Goal: Task Accomplishment & Management: Use online tool/utility

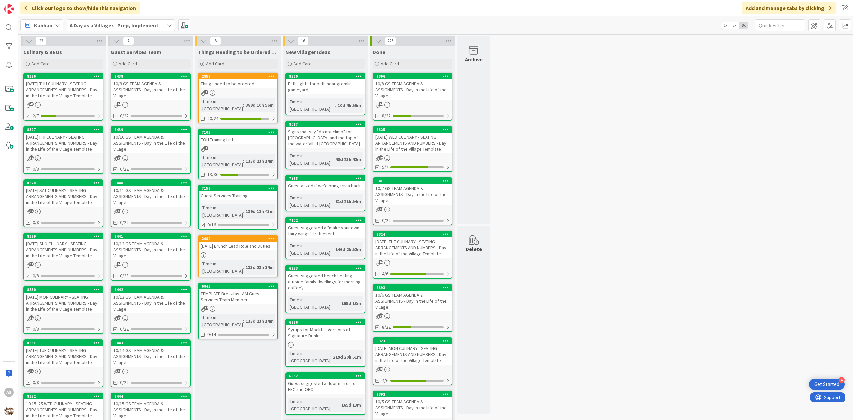
click at [227, 93] on div "4" at bounding box center [238, 93] width 79 height 6
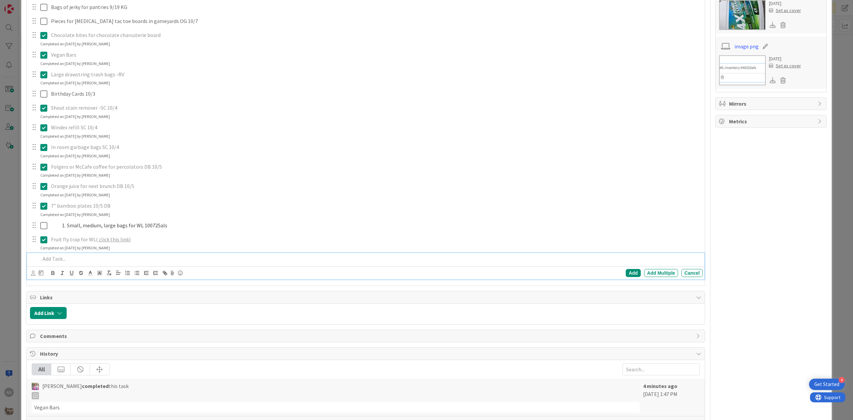
click at [64, 255] on p at bounding box center [370, 259] width 660 height 8
click at [628, 269] on div "Add Add Multiple Cancel" at bounding box center [367, 272] width 672 height 9
click at [632, 276] on div "Add" at bounding box center [633, 273] width 15 height 8
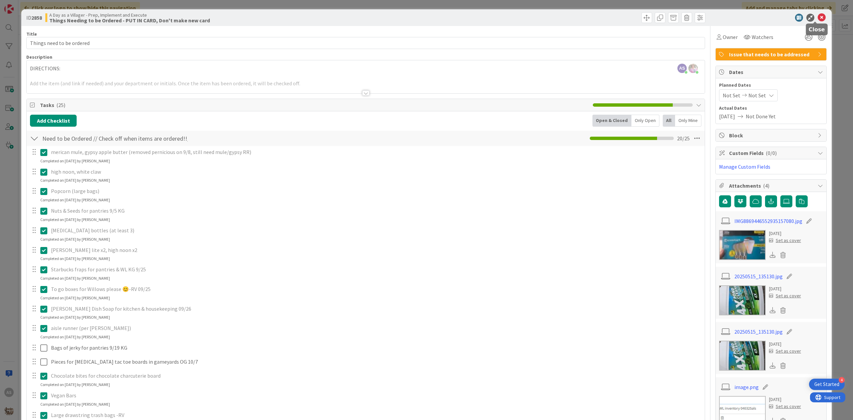
drag, startPoint x: 815, startPoint y: 17, endPoint x: 721, endPoint y: 67, distance: 105.6
click at [818, 17] on icon at bounding box center [822, 18] width 8 height 8
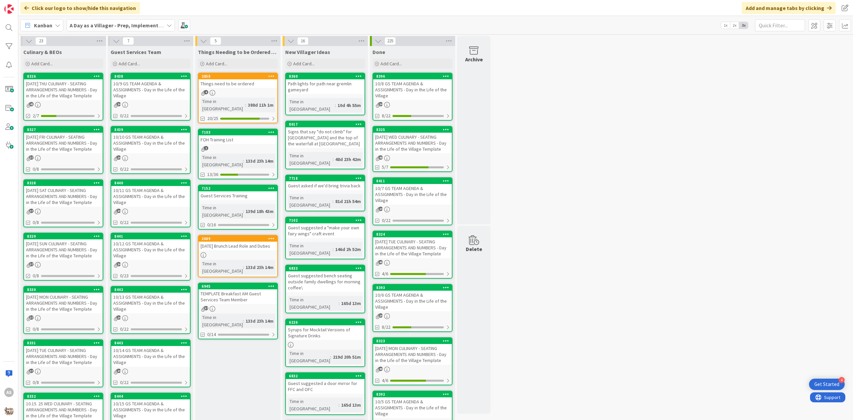
click at [139, 89] on div "10/9 GS TEAM AGENDA & ASSIGNMENTS - Day in the Life of the Village" at bounding box center [150, 89] width 79 height 21
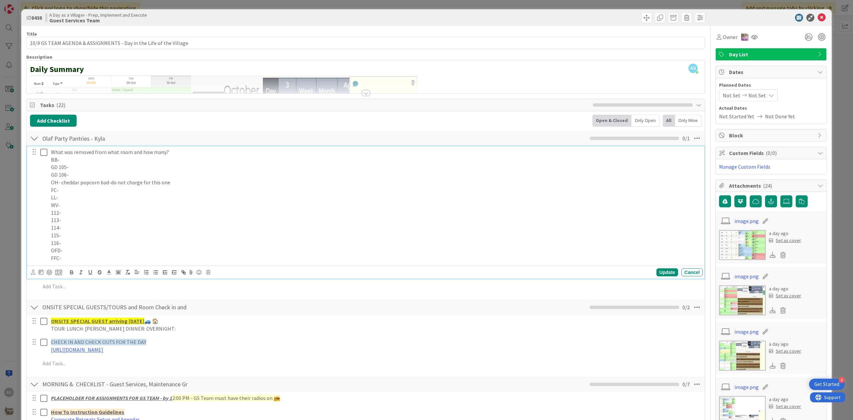
click at [82, 211] on p "112-" at bounding box center [375, 213] width 649 height 8
click at [83, 230] on p "114-" at bounding box center [375, 228] width 649 height 8
click at [85, 235] on p "115-" at bounding box center [375, 236] width 649 height 8
click at [96, 254] on p "OFD-" at bounding box center [375, 251] width 649 height 8
click at [97, 256] on p "FFC-" at bounding box center [375, 258] width 649 height 8
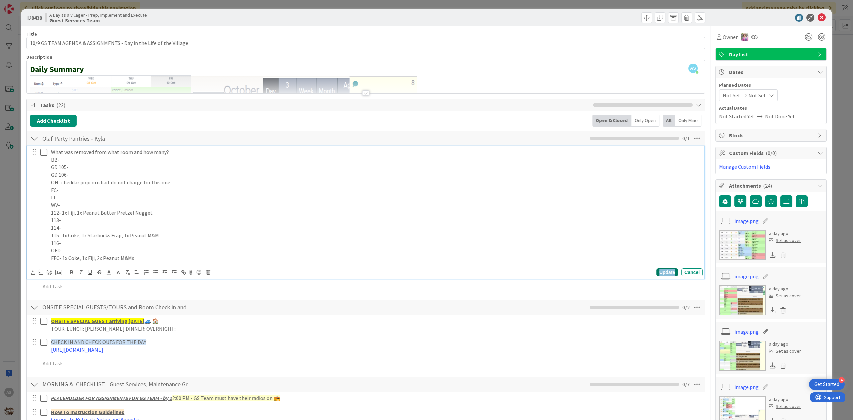
click at [663, 274] on div "Update" at bounding box center [668, 272] width 22 height 8
click at [145, 259] on p "FFC- 1x Coke, 1x Fiji, 2x Peanut M&Ms" at bounding box center [375, 258] width 649 height 8
click at [659, 272] on div "Update" at bounding box center [668, 272] width 22 height 8
click at [49, 153] on div "What was removed from what room and how many? BB- GD 105- GD 106- OH- cheddar p…" at bounding box center [375, 205] width 655 height 118
click at [47, 154] on icon at bounding box center [43, 152] width 7 height 8
